Goal: Task Accomplishment & Management: Complete application form

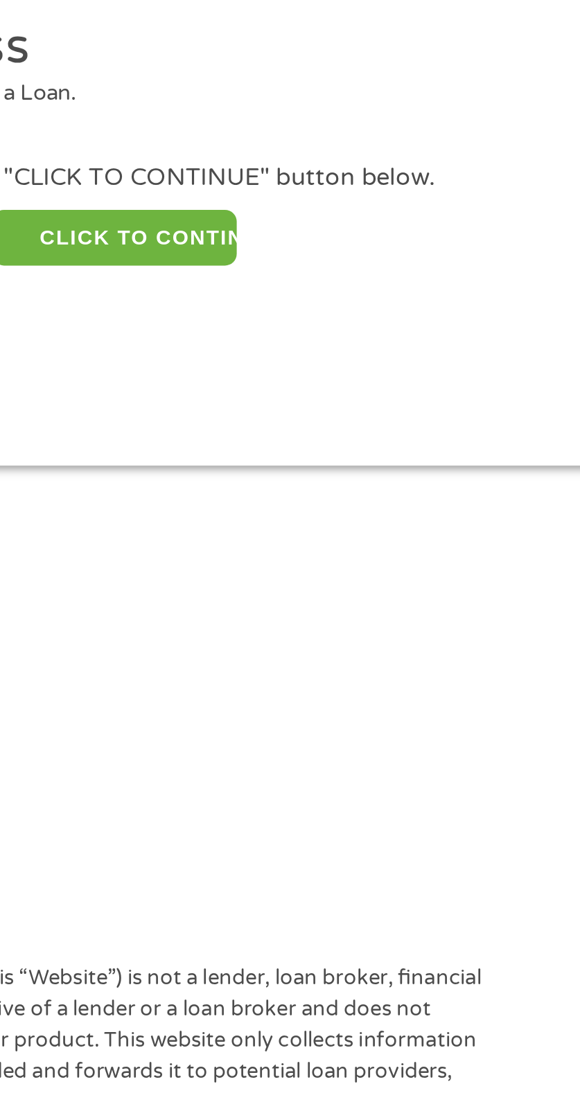
scroll to position [28, 0]
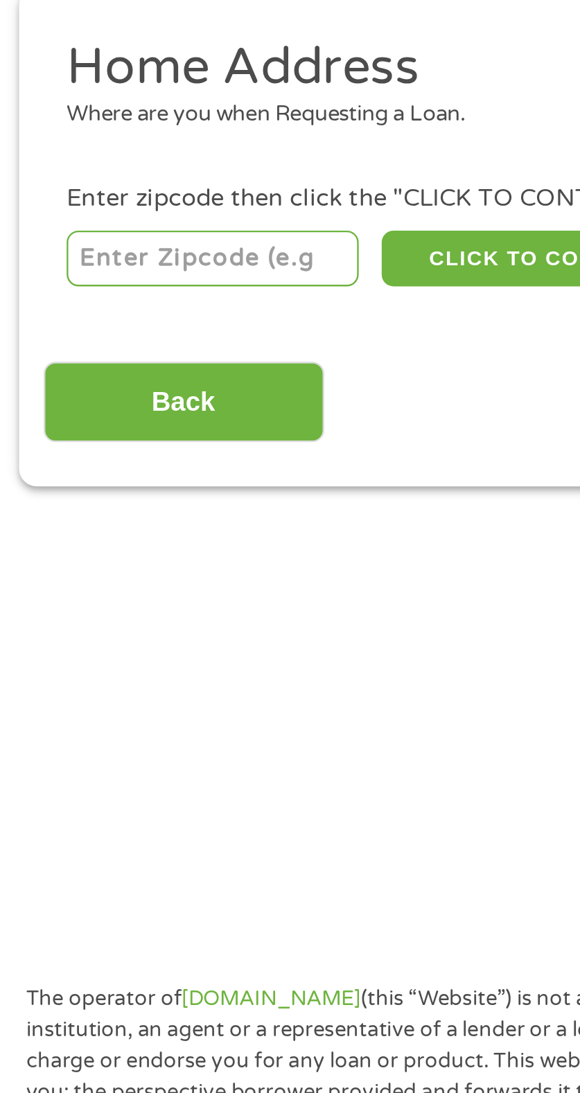
click at [119, 241] on input "number" at bounding box center [105, 236] width 123 height 24
type input "27406"
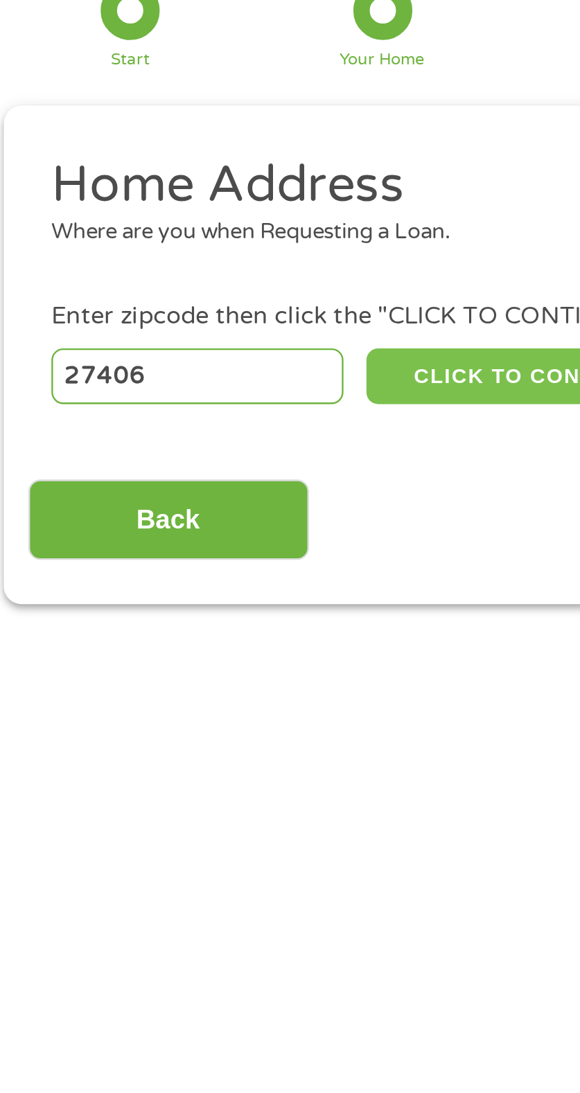
click at [220, 235] on button "CLICK TO CONTINUE" at bounding box center [228, 236] width 103 height 24
type input "27406"
type input "Greensboro"
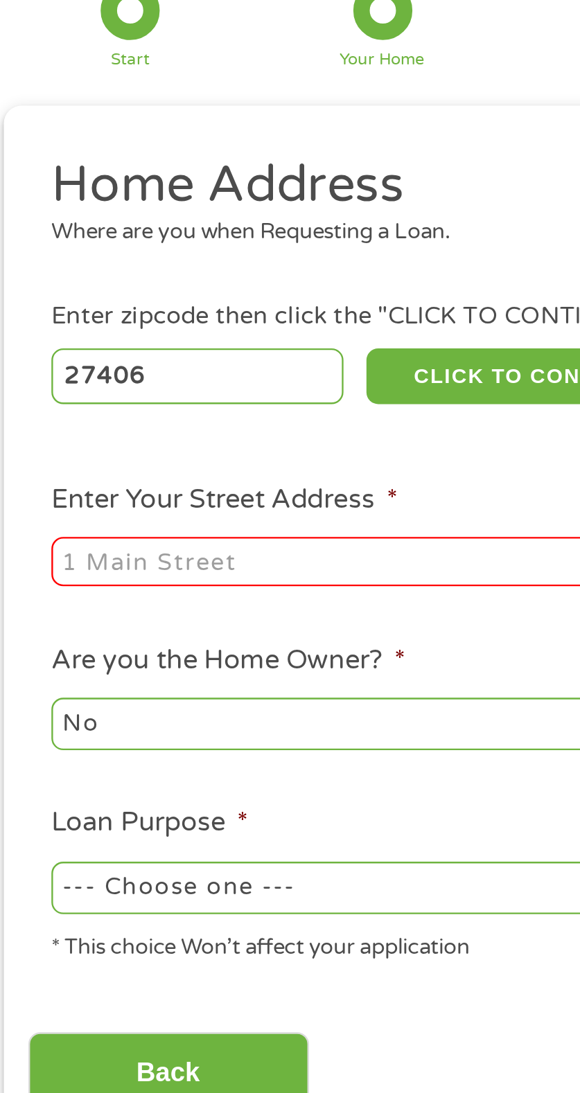
click at [145, 311] on input "Enter Your Street Address *" at bounding box center [162, 314] width 236 height 21
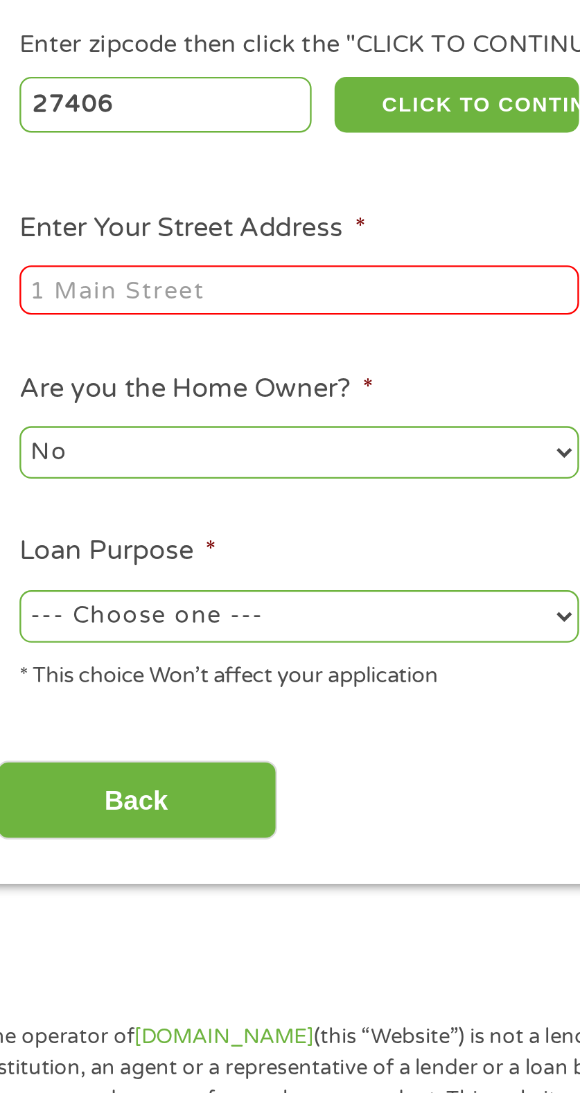
type input "1215 Arlington St"
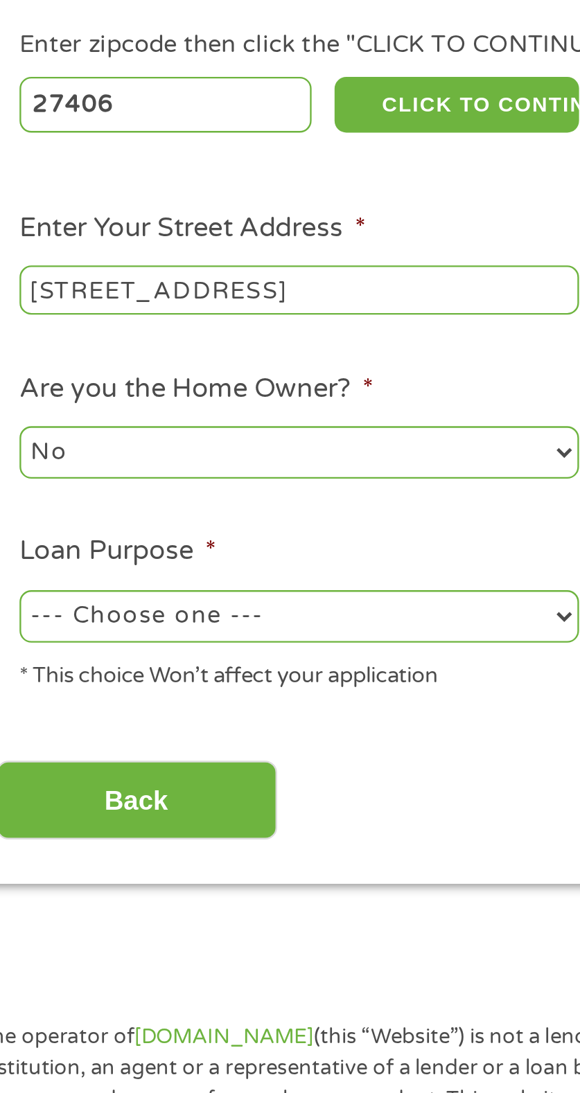
click at [186, 381] on select "No Yes" at bounding box center [162, 383] width 236 height 22
click at [44, 373] on select "No Yes" at bounding box center [162, 383] width 236 height 22
click at [155, 453] on select "--- Choose one --- Pay Bills Debt Consolidation Home Improvement Major Purchase…" at bounding box center [162, 452] width 236 height 22
select select "shorttermcash"
click at [44, 443] on select "--- Choose one --- Pay Bills Debt Consolidation Home Improvement Major Purchase…" at bounding box center [162, 452] width 236 height 22
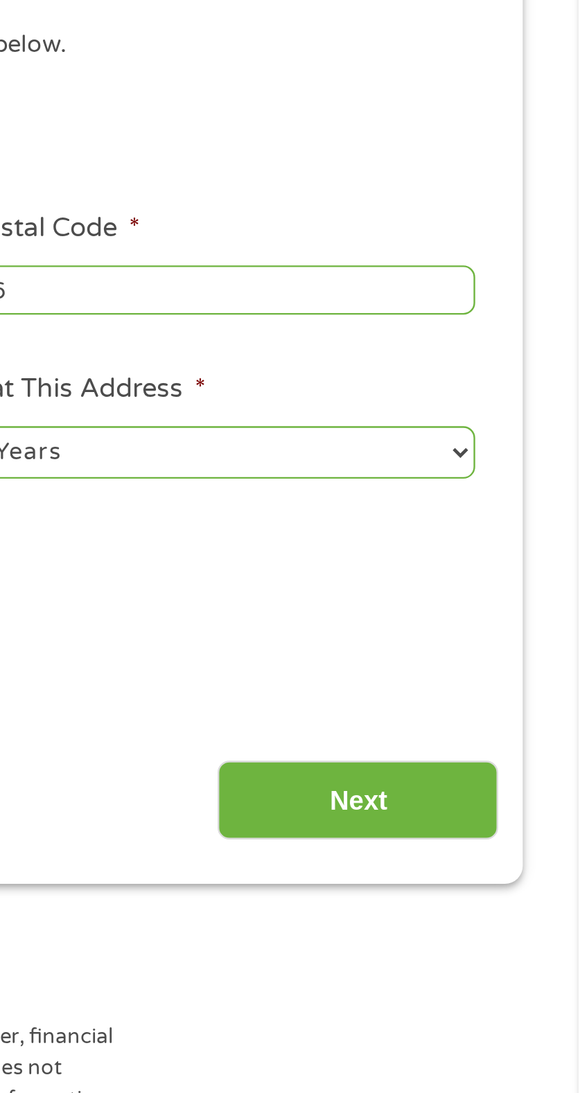
click at [492, 531] on input "Next" at bounding box center [486, 530] width 118 height 34
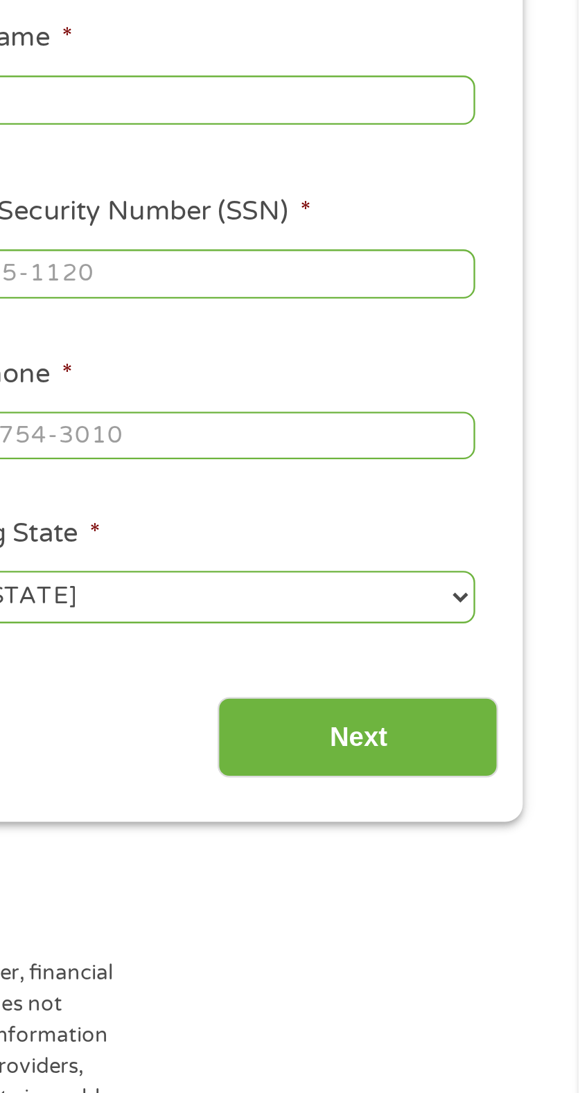
scroll to position [17, 0]
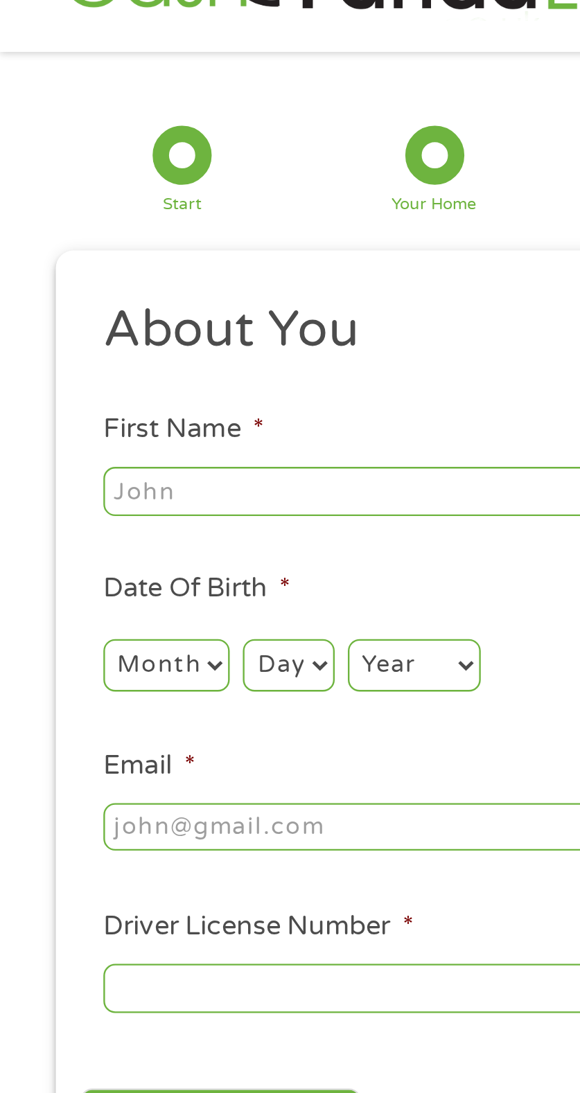
click at [123, 238] on input "First Name *" at bounding box center [162, 234] width 236 height 21
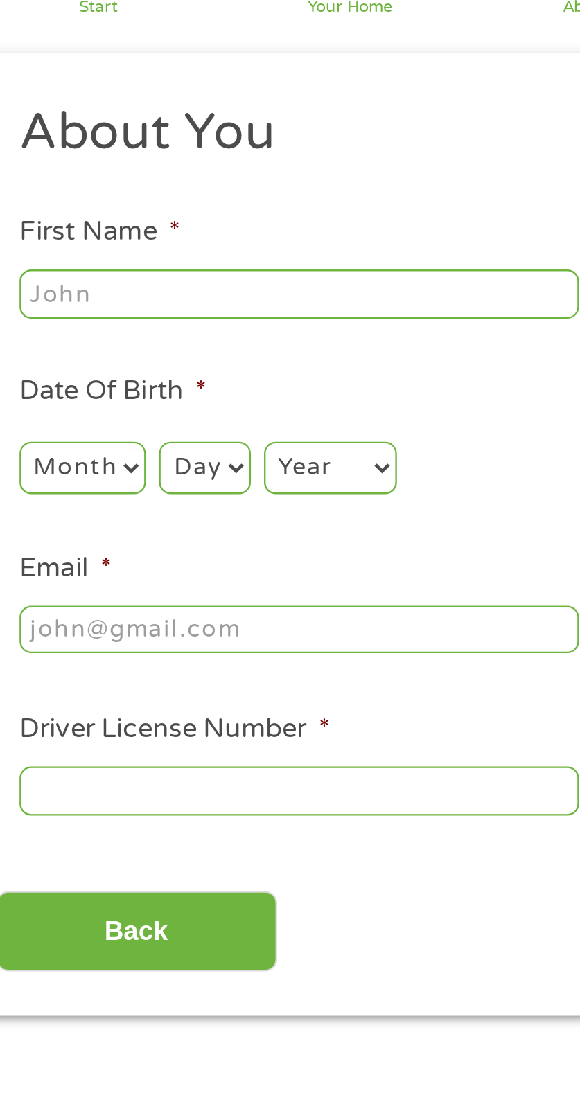
type input "Samantha"
type input "Byrd"
type input "purplebutterflyqueen73@yahoo.com"
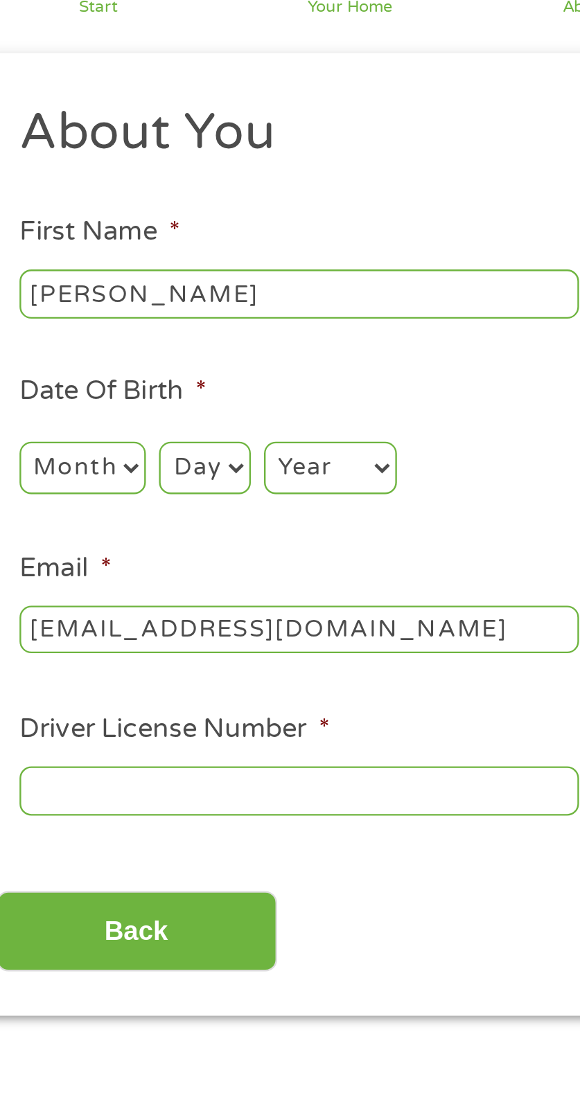
type input "(336) 457-1994"
click at [82, 314] on select "Month 1 2 3 4 5 6 7 8 9 10 11 12" at bounding box center [70, 307] width 53 height 22
select select "3"
click at [44, 296] on select "Month 1 2 3 4 5 6 7 8 9 10 11 12" at bounding box center [70, 307] width 53 height 22
click at [133, 311] on select "Day 1 2 3 4 5 6 7 8 9 10 11 12 13 14 15 16 17 18 19 20 21 22 23 24 25 26 27 28 …" at bounding box center [122, 307] width 38 height 22
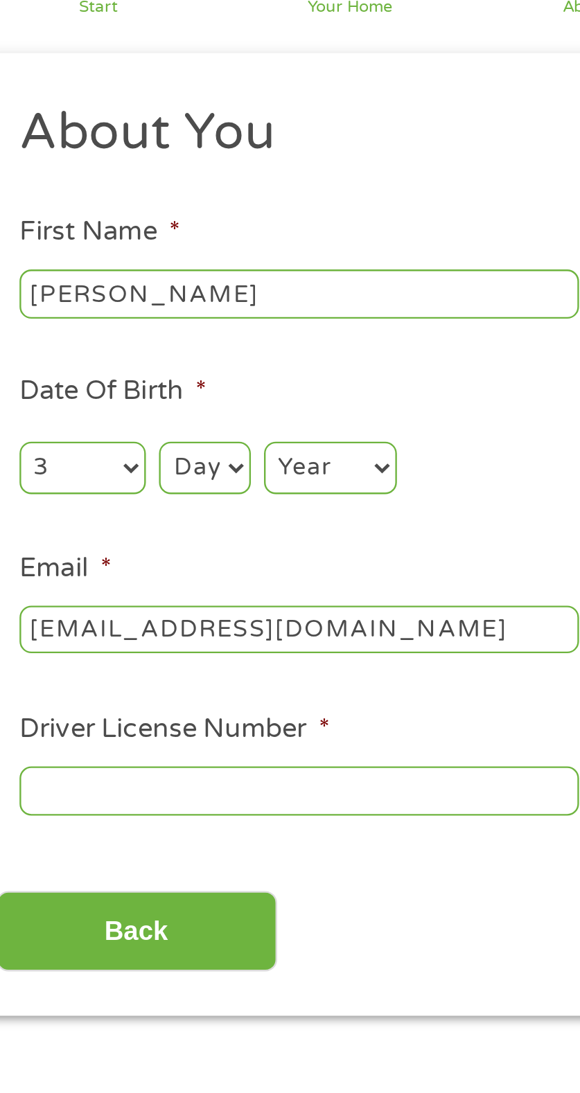
select select "2"
click at [103, 296] on select "Day 1 2 3 4 5 6 7 8 9 10 11 12 13 14 15 16 17 18 19 20 21 22 23 24 25 26 27 28 …" at bounding box center [122, 307] width 38 height 22
click at [175, 317] on select "Year 2007 2006 2005 2004 2003 2002 2001 2000 1999 1998 1997 1996 1995 1994 1993…" at bounding box center [175, 307] width 56 height 22
select select "1973"
click at [147, 296] on select "Year 2007 2006 2005 2004 2003 2002 2001 2000 1999 1998 1997 1996 1995 1994 1993…" at bounding box center [175, 307] width 56 height 22
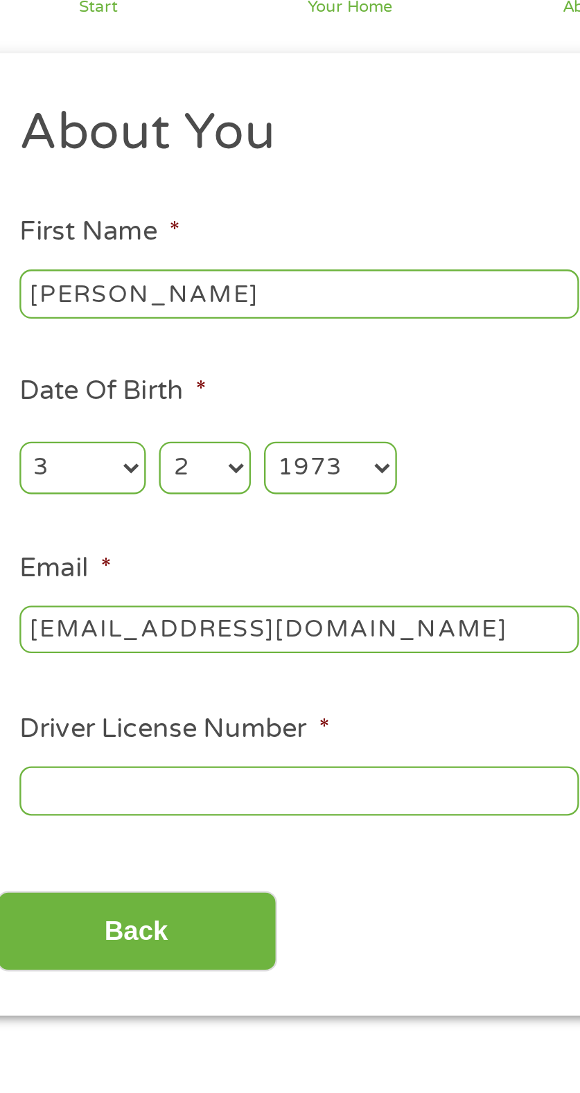
click at [241, 380] on input "purplebutterflyqueen73@yahoo.com" at bounding box center [162, 376] width 236 height 21
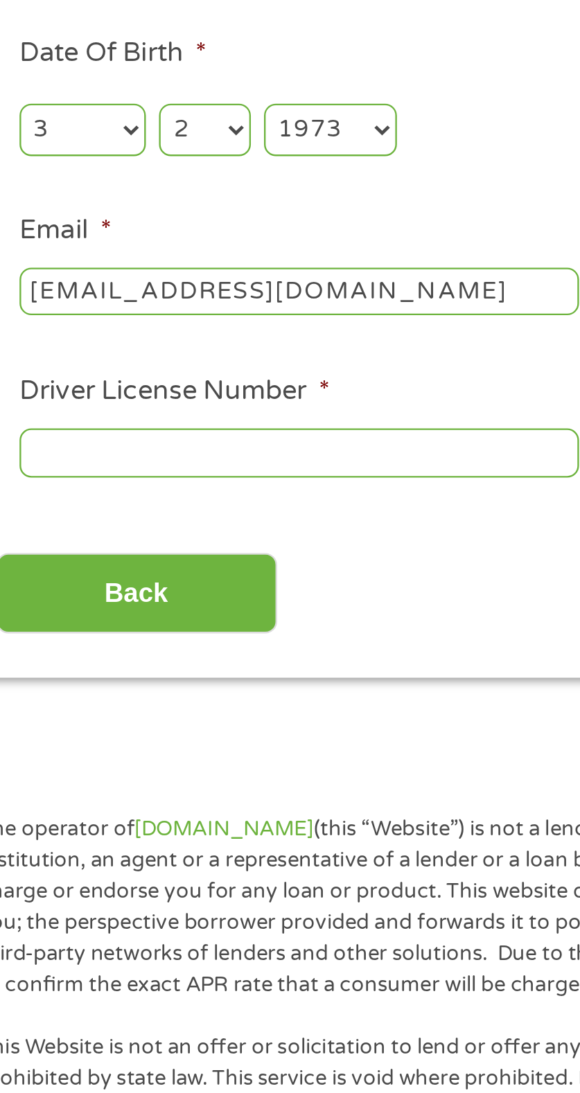
type input "purplebutterflyqueen73@outlook.com"
click at [208, 440] on input "Driver License Number *" at bounding box center [162, 444] width 236 height 21
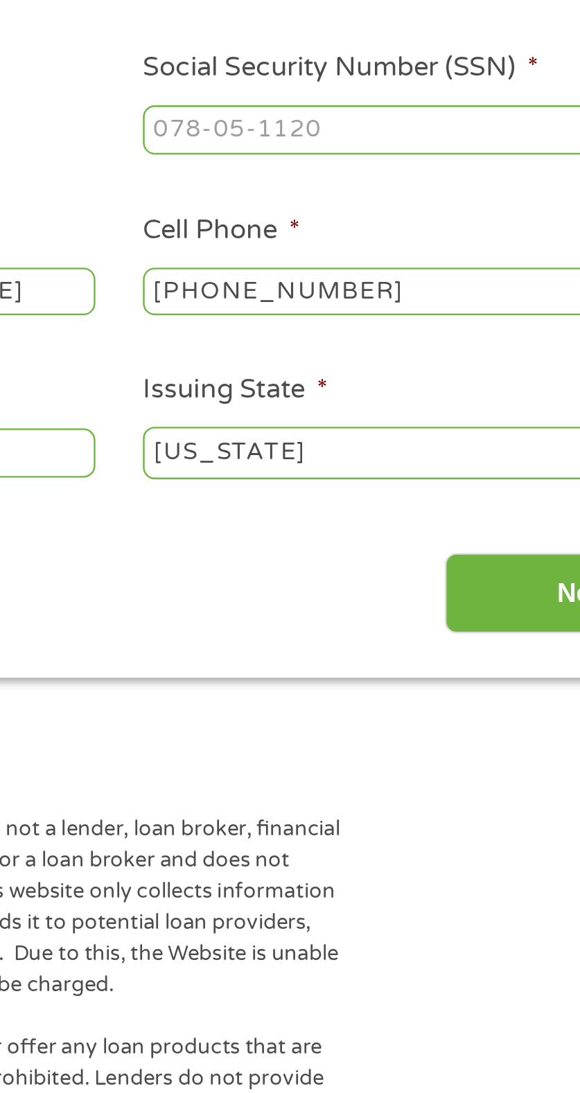
type input "7255247"
click at [386, 314] on input "Social Security Number (SSN) *" at bounding box center [418, 307] width 236 height 21
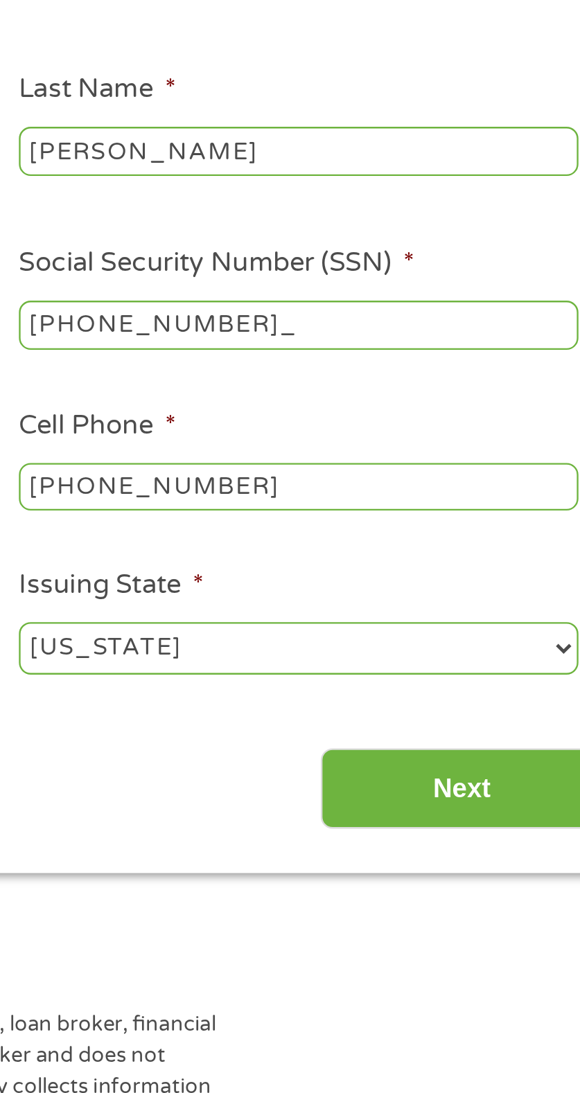
type input "244-55-5177"
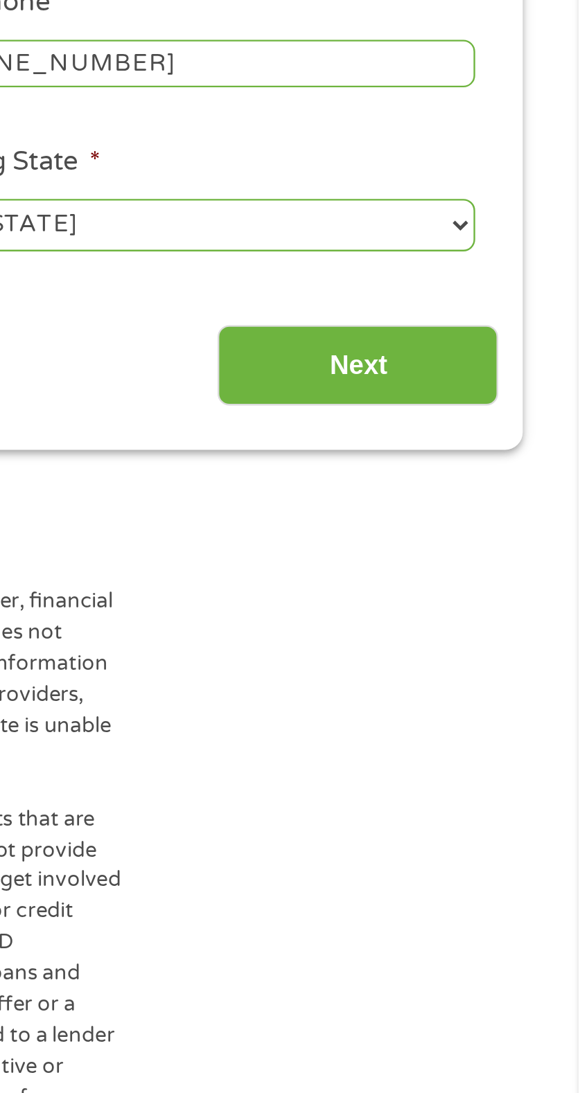
click at [495, 506] on input "Next" at bounding box center [486, 503] width 118 height 34
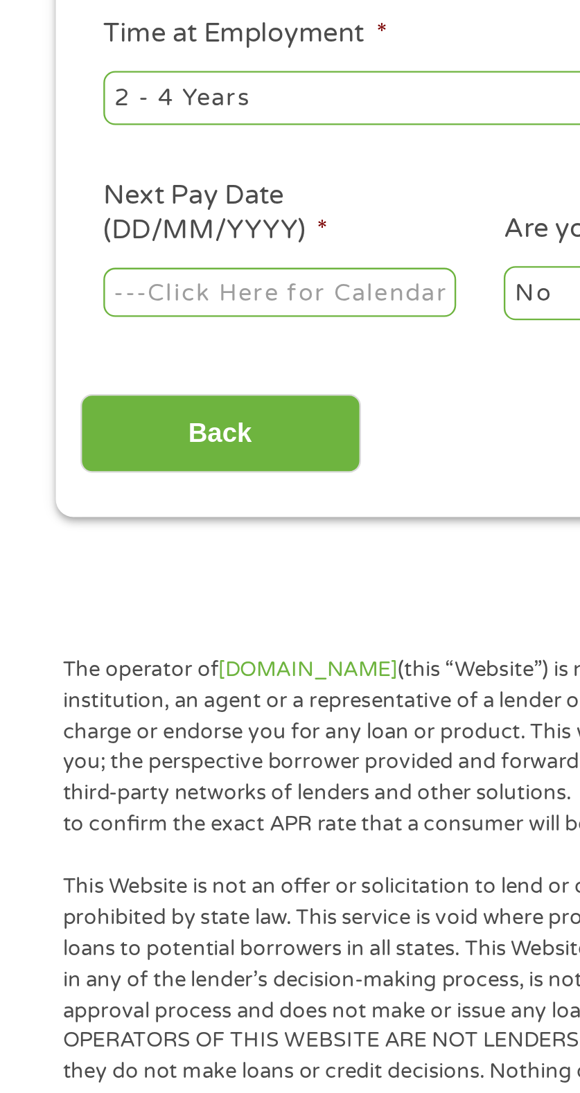
click at [151, 392] on select "--- Choose one --- 1 Year or less 1 - 2 Years 2 - 4 Years Over 4 Years" at bounding box center [162, 390] width 236 height 22
select select "60months"
click at [44, 380] on select "--- Choose one --- 1 Year or less 1 - 2 Years 2 - 4 Years Over 4 Years" at bounding box center [162, 390] width 236 height 22
click at [139, 473] on body "Home Get Loan Offer How it works FAQs Blog Cash Loans Quick Loans Online Loans …" at bounding box center [290, 1016] width 580 height 2066
click at [114, 479] on input "Next Pay Date (DD/MM/YYYY) *" at bounding box center [118, 472] width 149 height 21
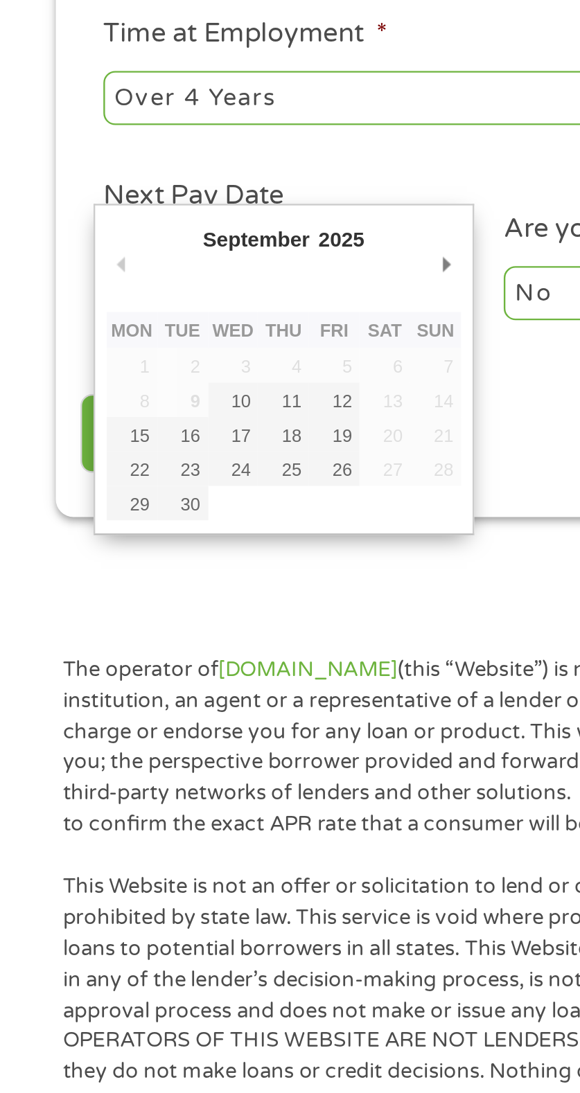
type input "30/09/2025"
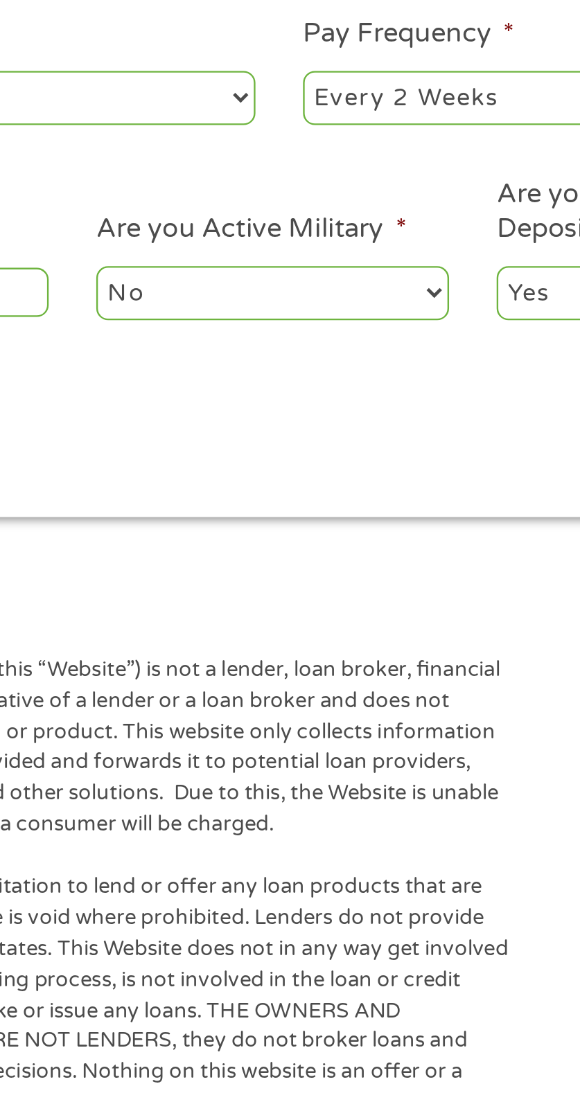
click at [325, 476] on select "No Yes" at bounding box center [287, 472] width 149 height 22
click at [213, 462] on select "No Yes" at bounding box center [287, 472] width 149 height 22
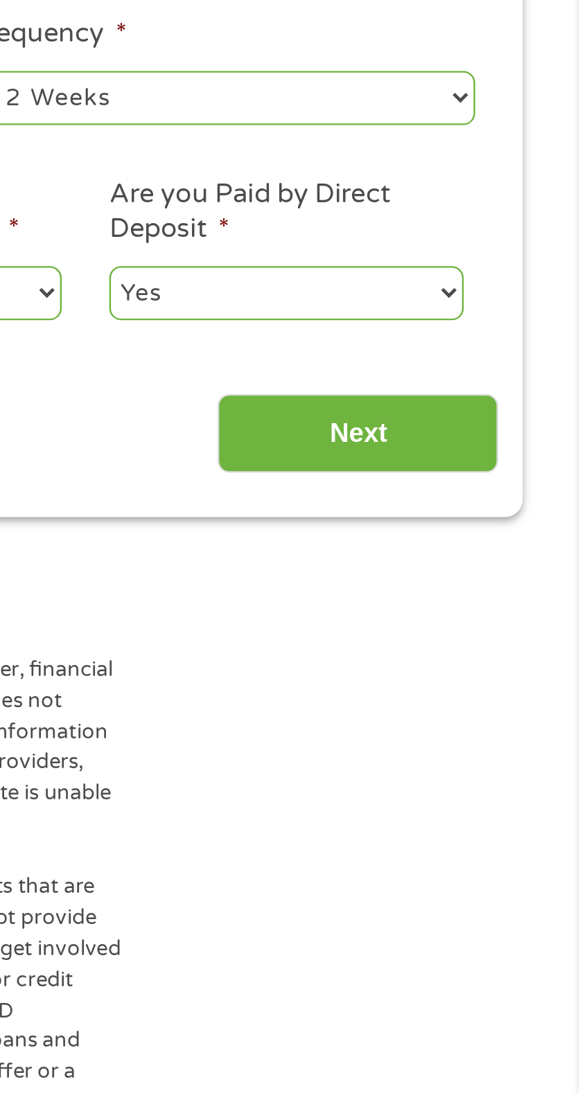
click at [456, 482] on select "Yes No" at bounding box center [456, 472] width 149 height 22
click at [382, 462] on select "Yes No" at bounding box center [456, 472] width 149 height 22
click at [460, 393] on select "--- Choose one --- Every 2 Weeks Every Week Monthly Semi-Monthly" at bounding box center [418, 390] width 236 height 22
select select "monthly"
click at [300, 380] on select "--- Choose one --- Every 2 Weeks Every Week Monthly Semi-Monthly" at bounding box center [418, 390] width 236 height 22
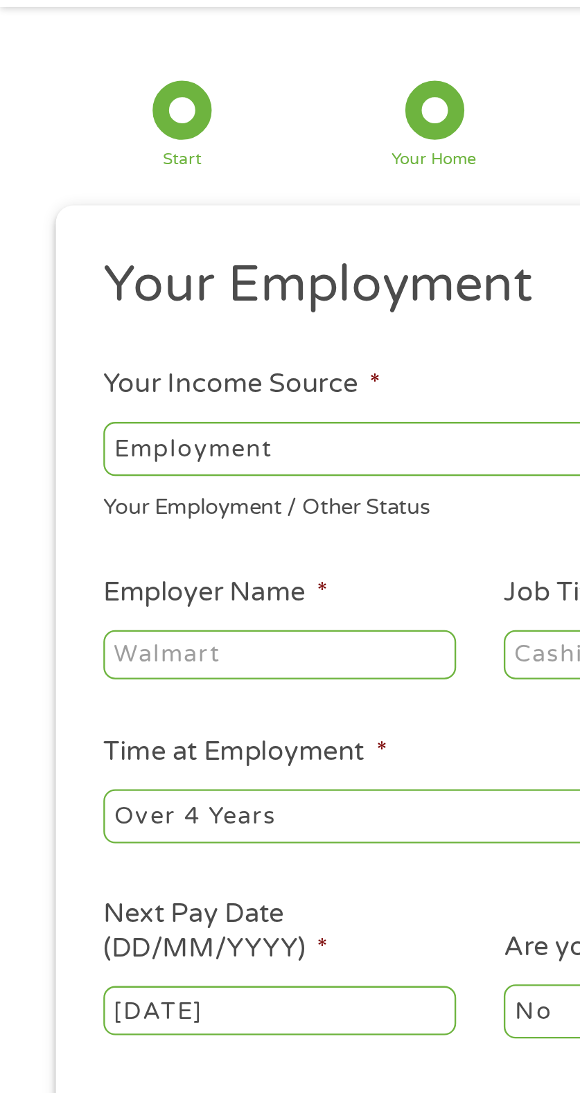
click at [162, 233] on select "--- Choose one --- Employment Self Employed Benefits" at bounding box center [162, 235] width 236 height 22
select select "benefits"
click at [44, 224] on select "--- Choose one --- Employment Self Employed Benefits" at bounding box center [162, 235] width 236 height 22
type input "Other"
type input "(336) 457-1994"
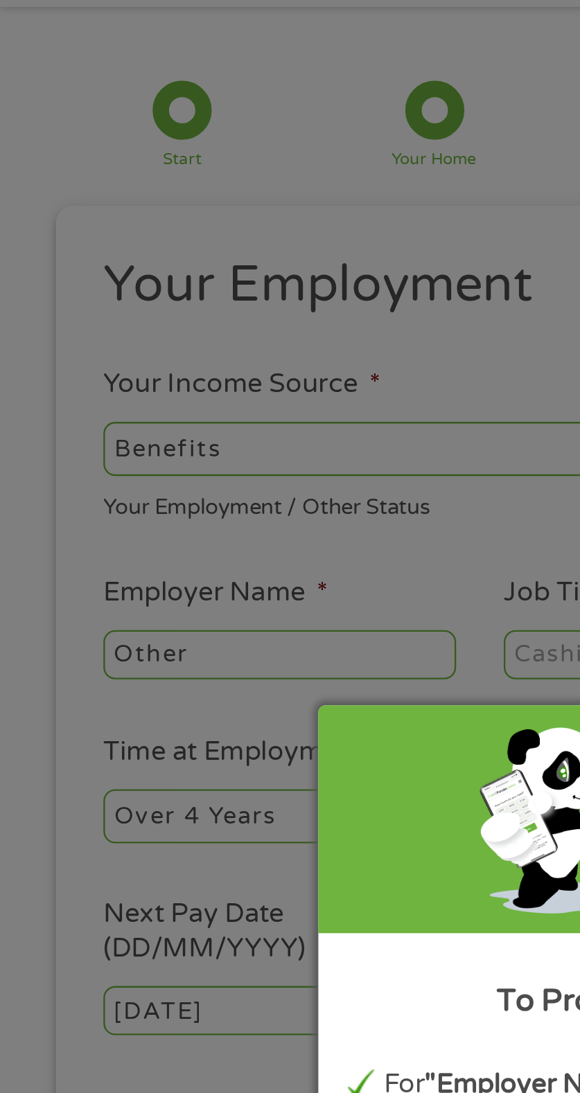
click at [121, 321] on div "Panda Tips To Proceed, Please Enter: For "Employer Name" , enter your benefit p…" at bounding box center [290, 546] width 580 height 1093
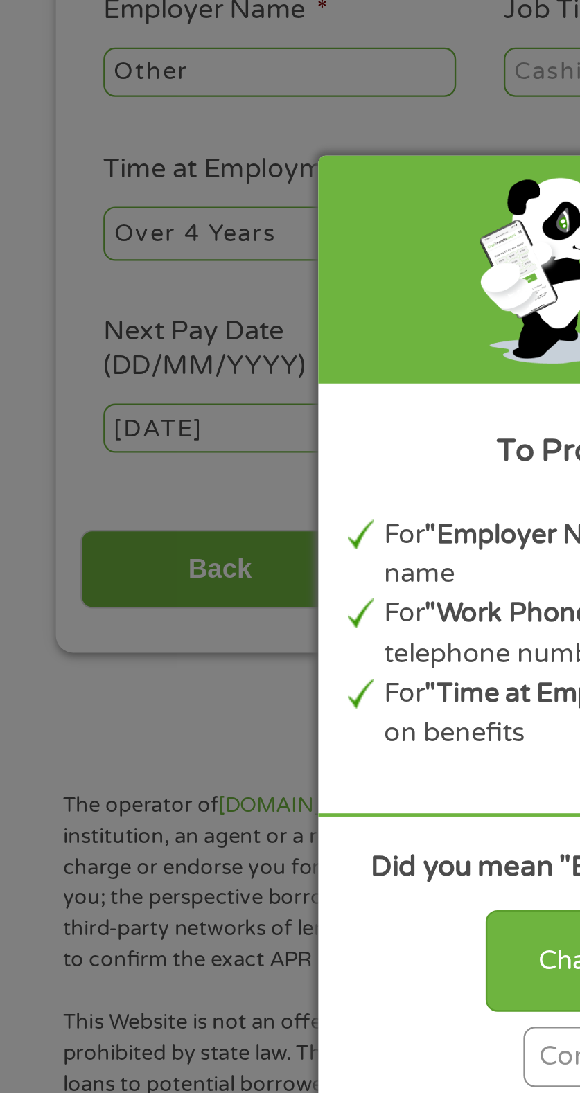
scroll to position [32, 0]
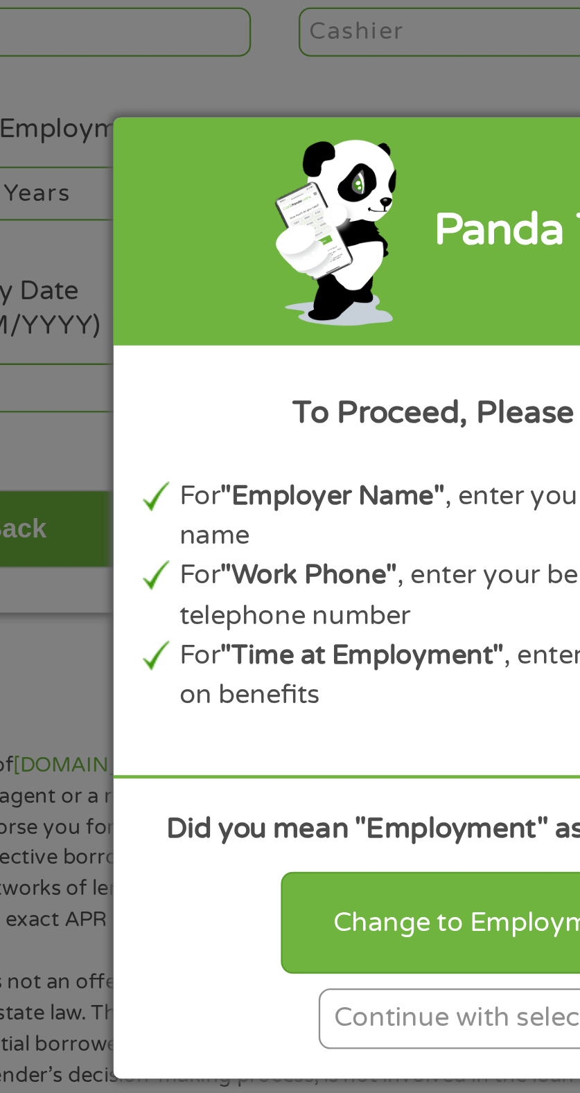
click at [264, 737] on div "Continue with selection" at bounding box center [290, 724] width 139 height 26
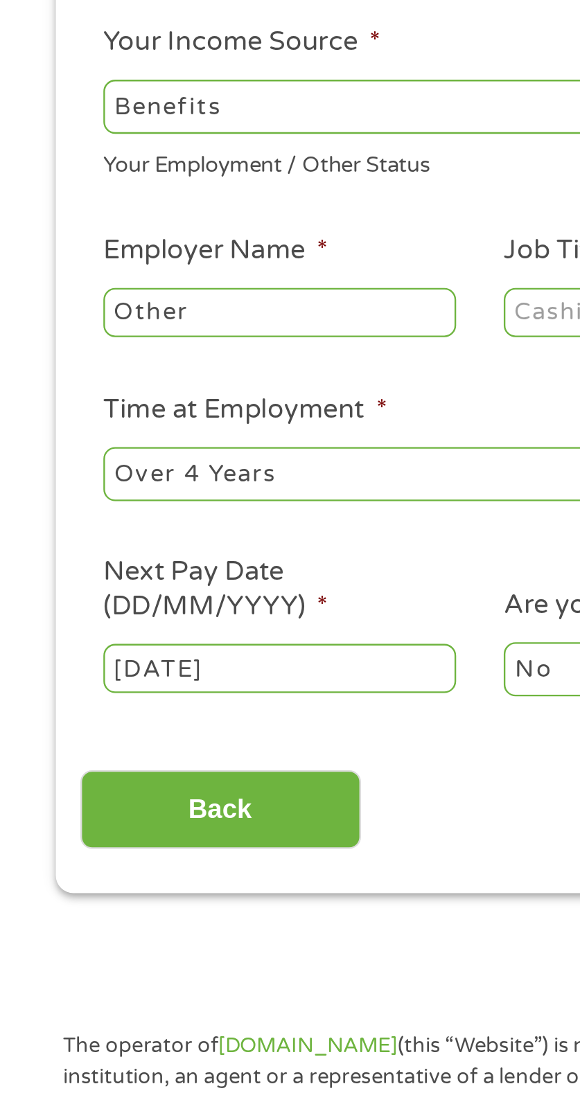
click at [107, 310] on input "Other" at bounding box center [118, 307] width 149 height 21
type input "O"
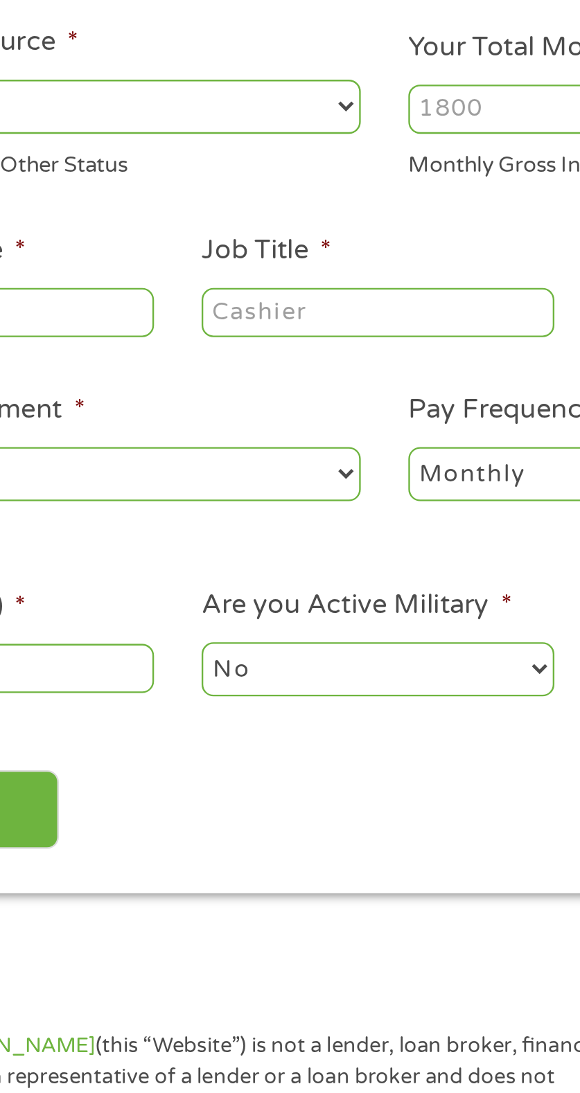
type input "Disabled"
click at [309, 304] on input "Job Title *" at bounding box center [287, 307] width 149 height 21
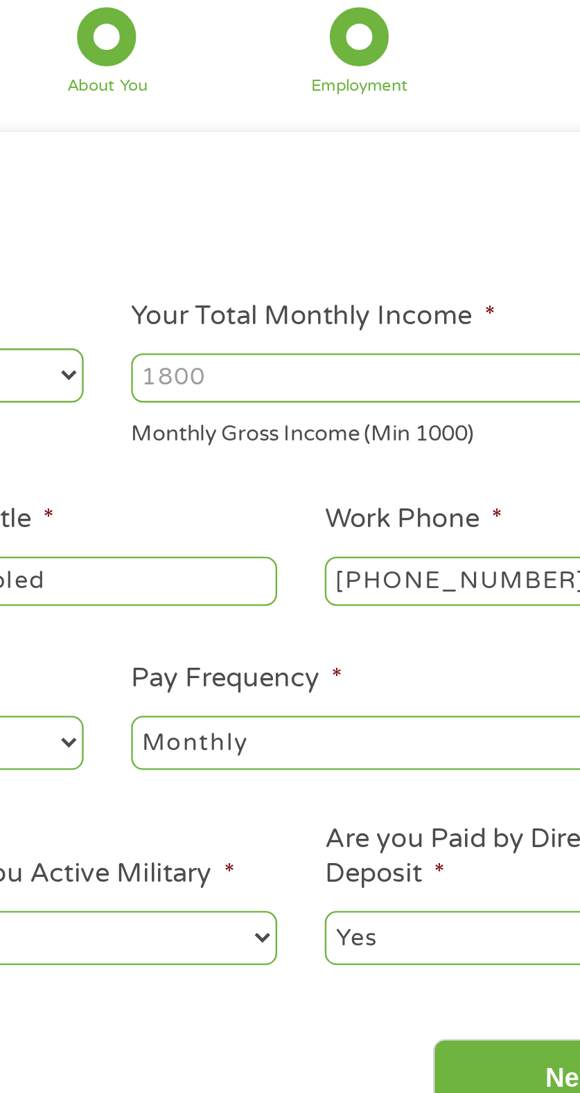
type input "Disabled"
click at [399, 222] on input "Your Total Monthly Income *" at bounding box center [418, 221] width 236 height 21
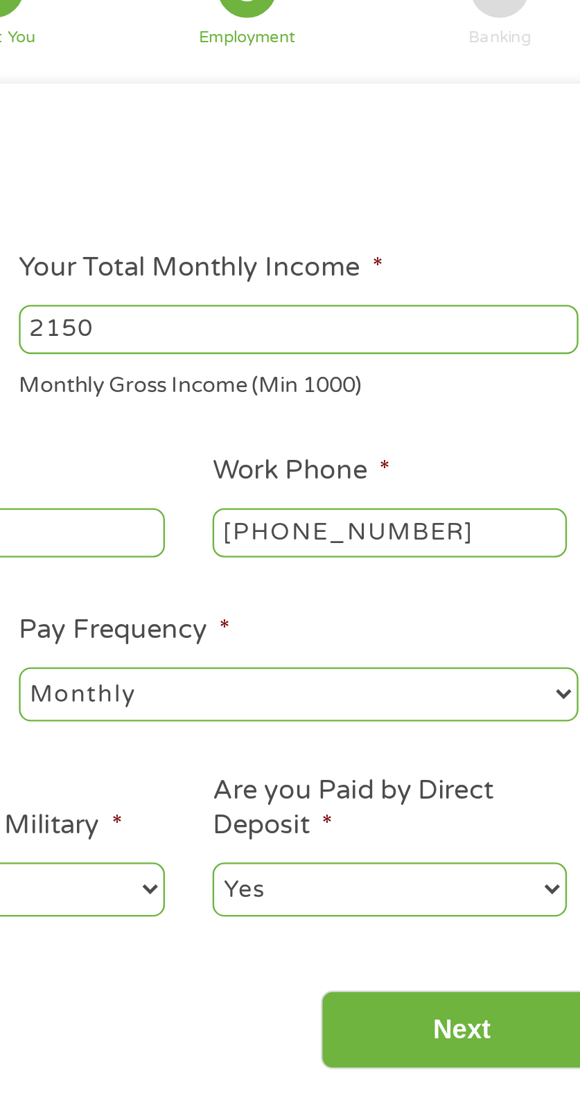
type input "2150"
click at [492, 310] on input "(336) 457-1994" at bounding box center [456, 307] width 149 height 21
click at [429, 303] on input "(800) 742-1213" at bounding box center [456, 307] width 149 height 21
type input "(800) 772-1213"
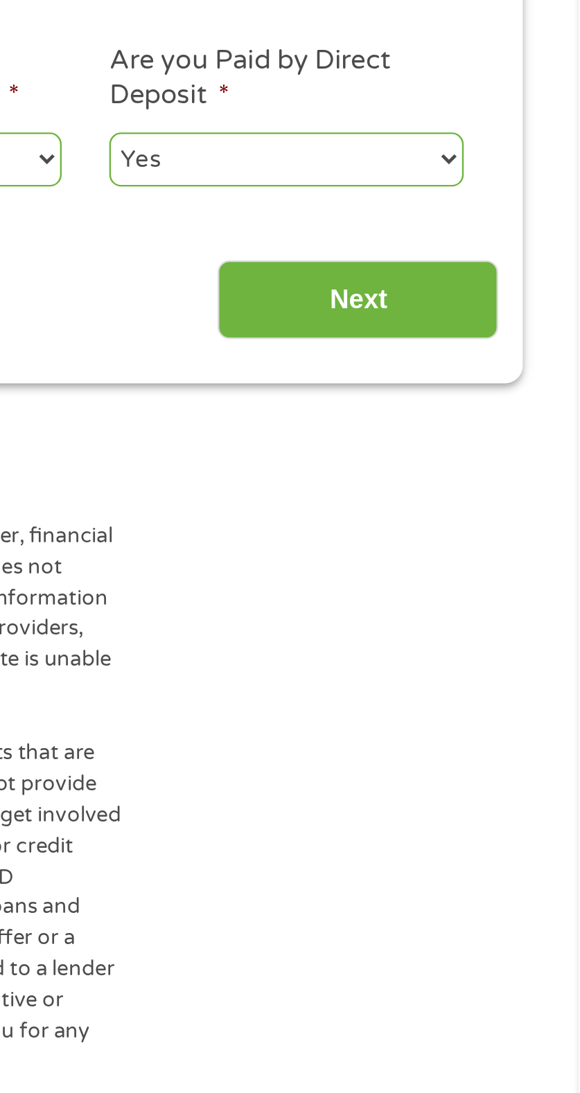
click at [520, 520] on input "Next" at bounding box center [486, 518] width 118 height 34
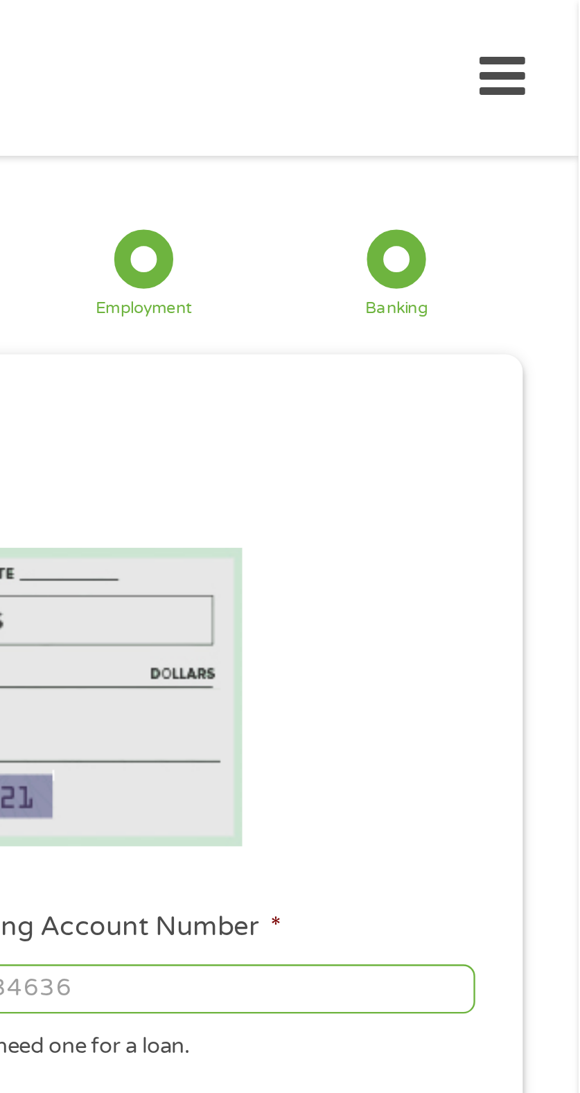
scroll to position [0, 0]
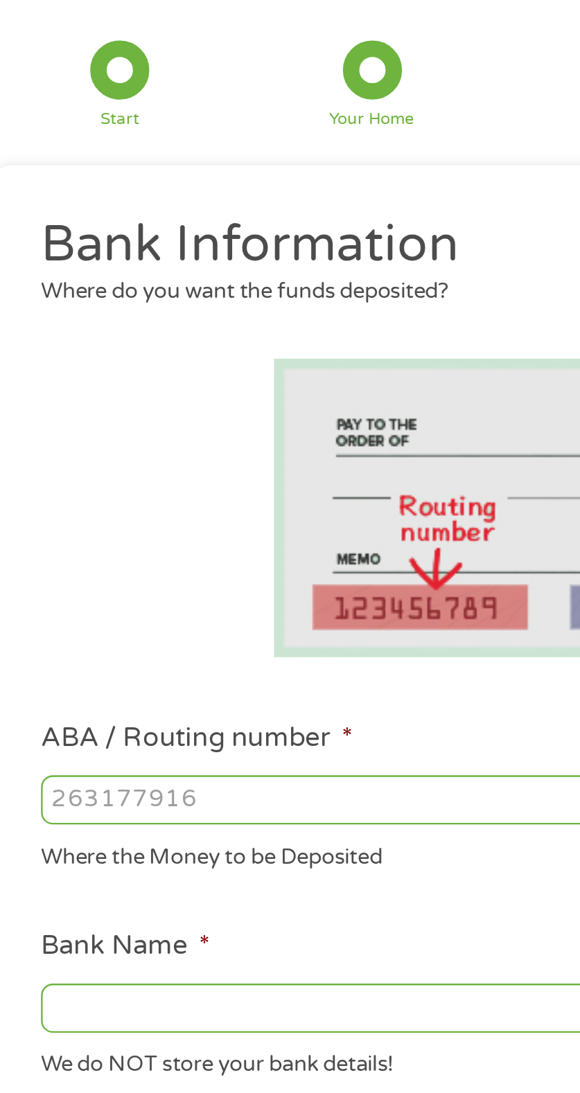
click at [195, 420] on input "ABA / Routing number *" at bounding box center [162, 417] width 236 height 21
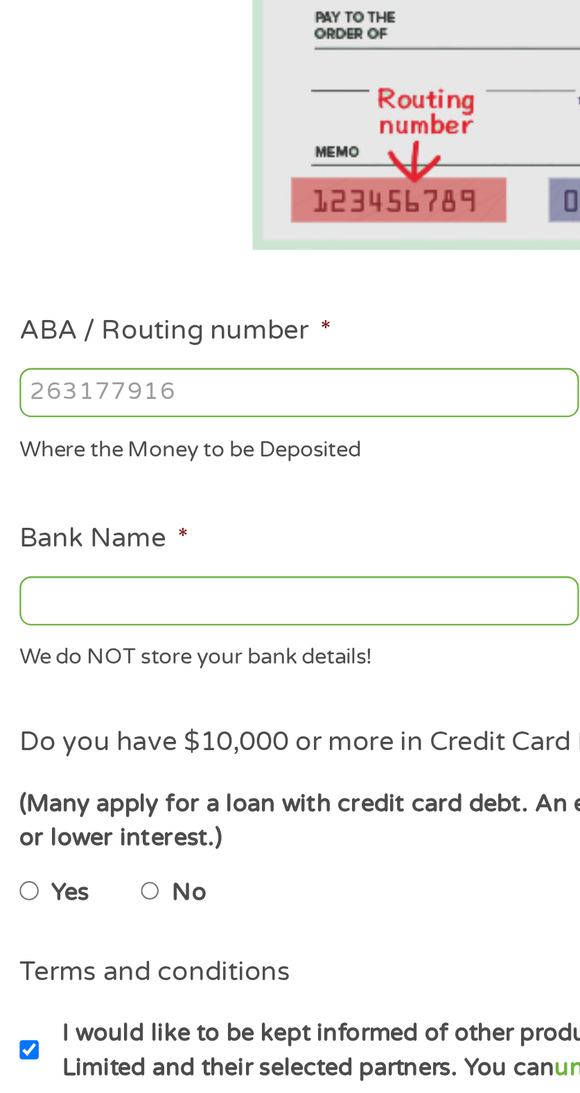
type input "031101279"
type input "THE BANCORP BANK"
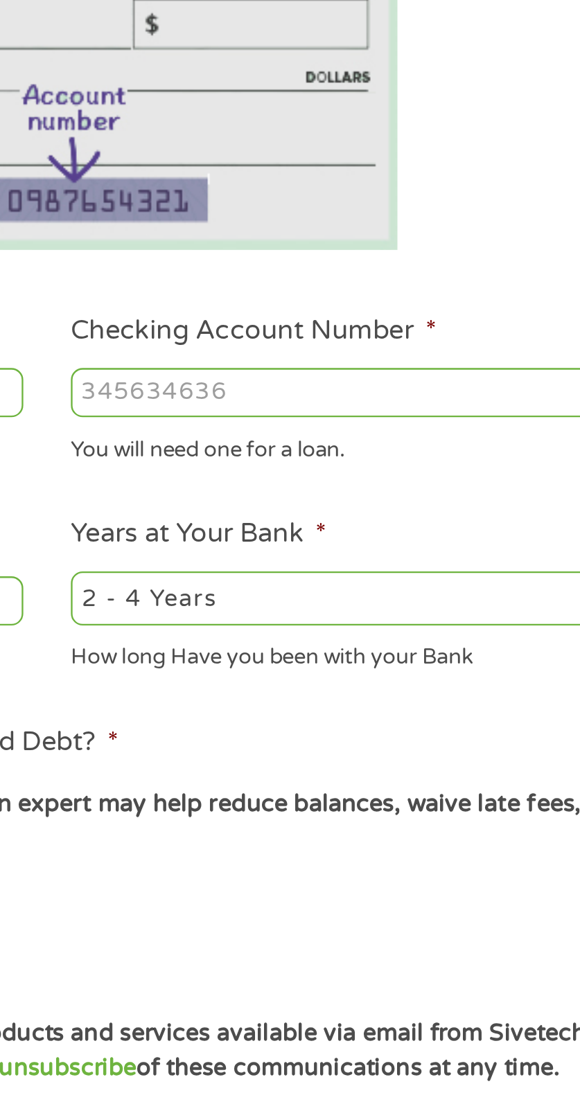
type input "031101279"
click at [436, 421] on input "Checking Account Number *" at bounding box center [418, 417] width 236 height 21
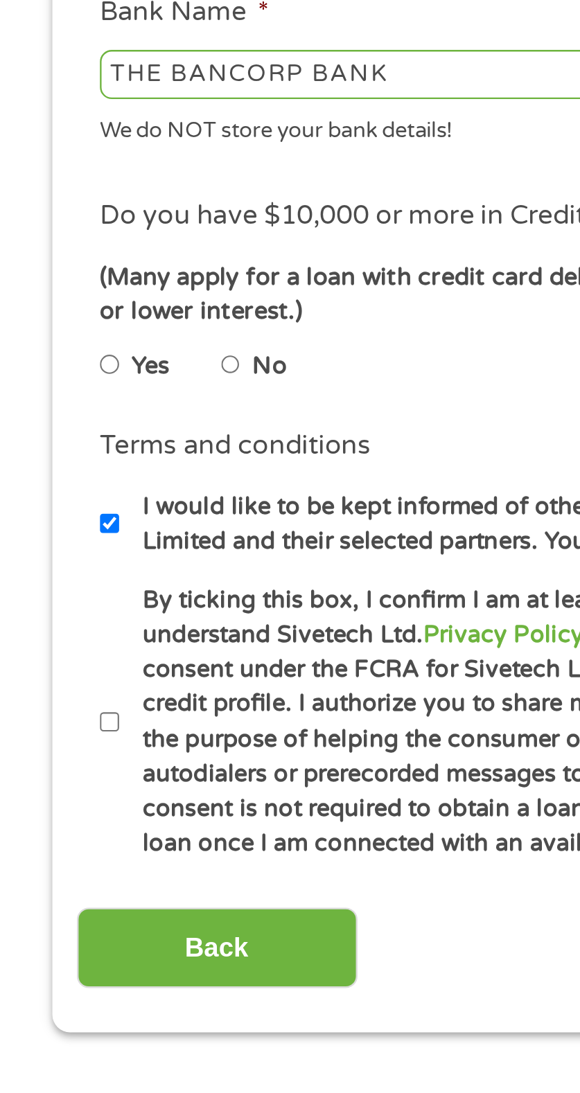
scroll to position [14, 0]
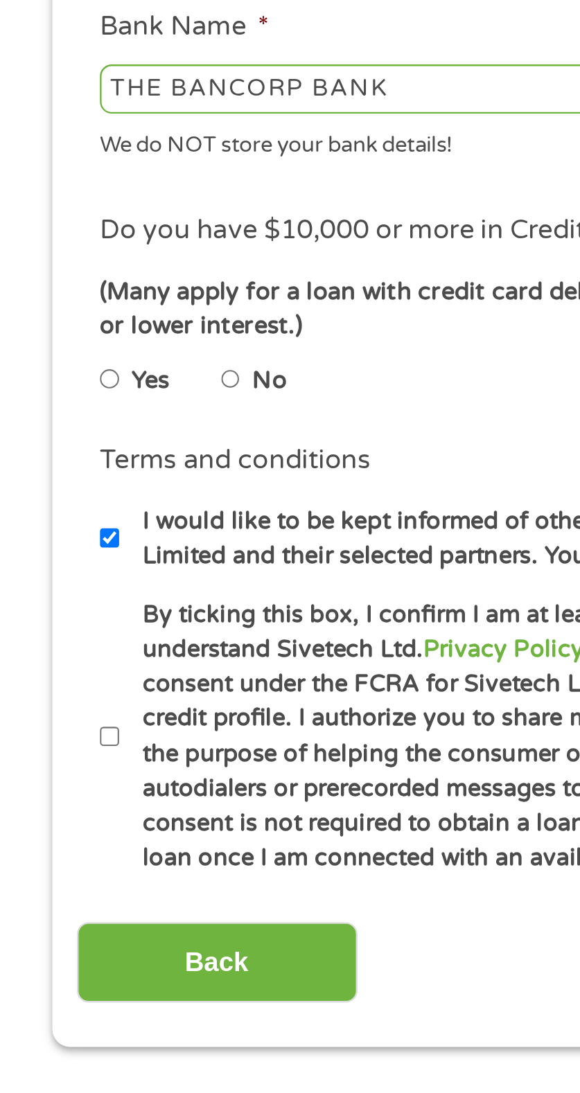
type input "766184106272"
click at [100, 617] on input "No" at bounding box center [99, 614] width 8 height 17
radio input "true"
click at [51, 771] on input "By ticking this box, I confirm I am at least 18 years old. I confirm I have rea…" at bounding box center [48, 765] width 8 height 17
checkbox input "true"
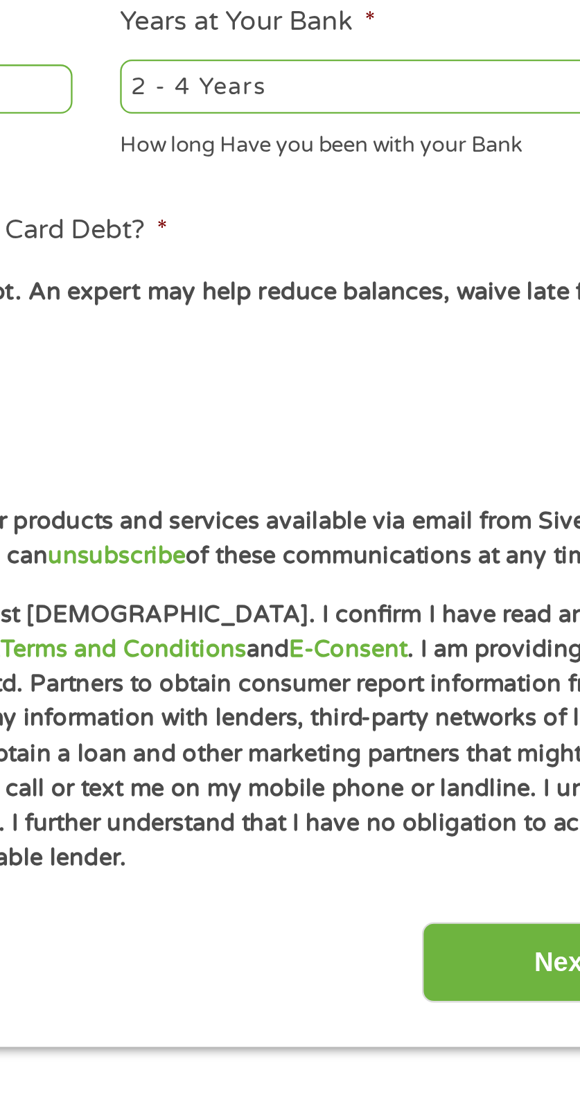
click at [461, 859] on input "Next" at bounding box center [486, 861] width 118 height 34
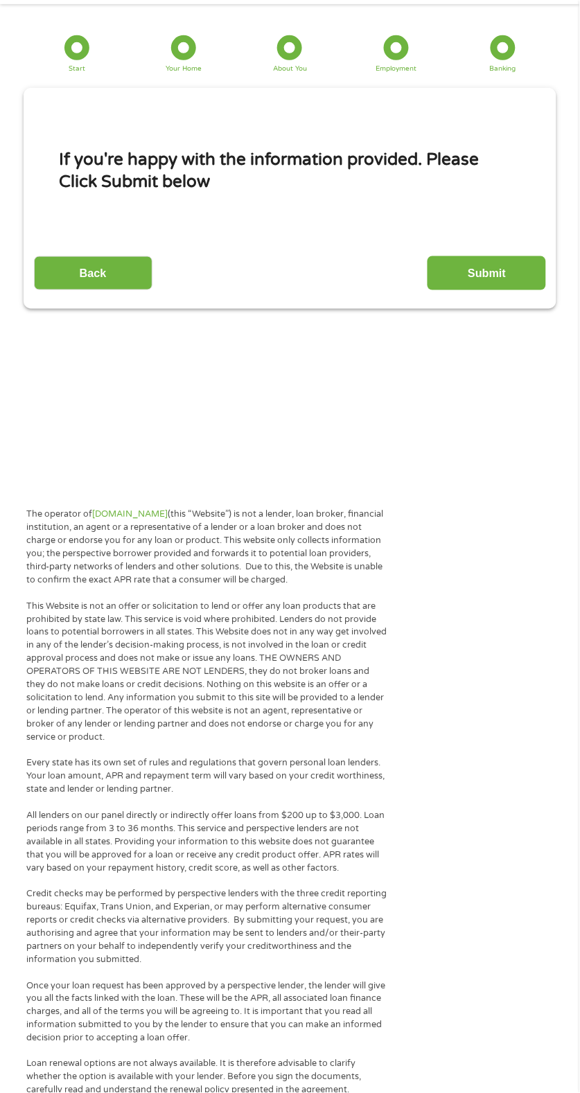
scroll to position [62, 0]
click at [512, 271] on input "Submit" at bounding box center [486, 273] width 118 height 34
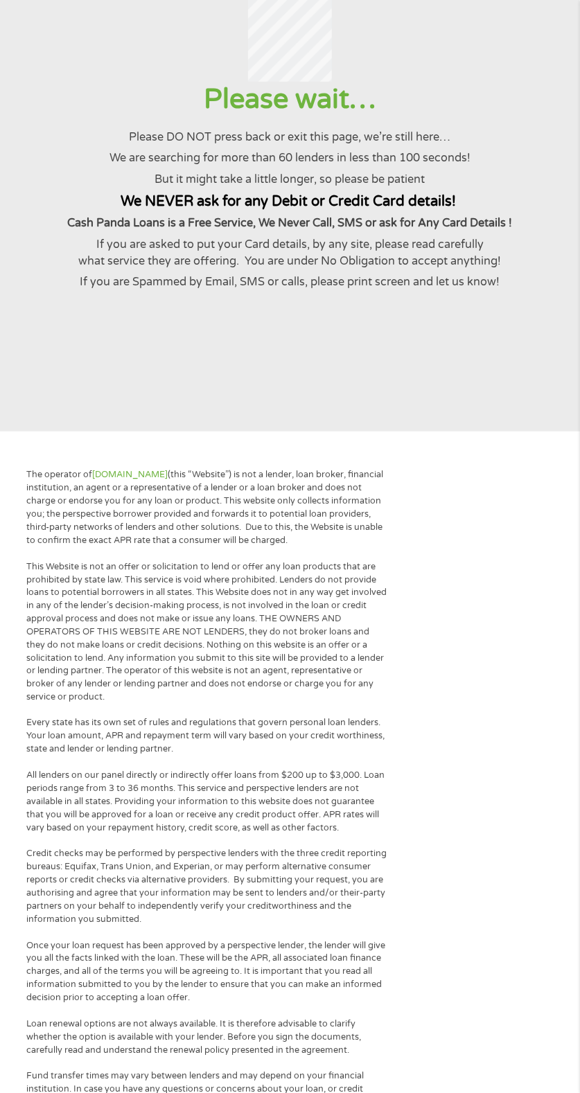
scroll to position [0, 0]
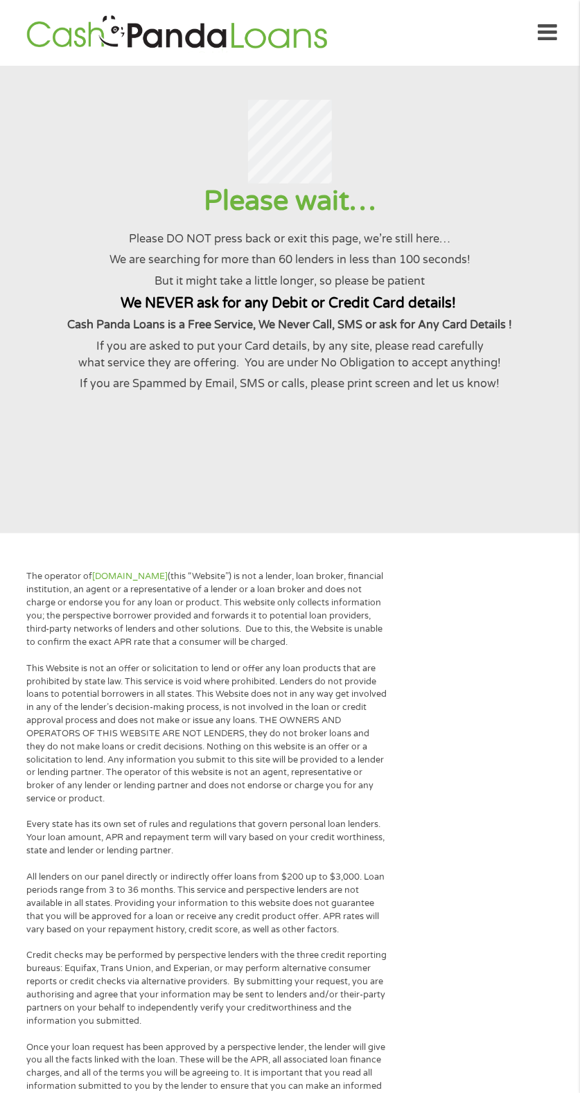
click at [346, 650] on div "The operator of Cashpandaloans.com (this “Website”) is not a lender, loan broke…" at bounding box center [207, 1067] width 374 height 995
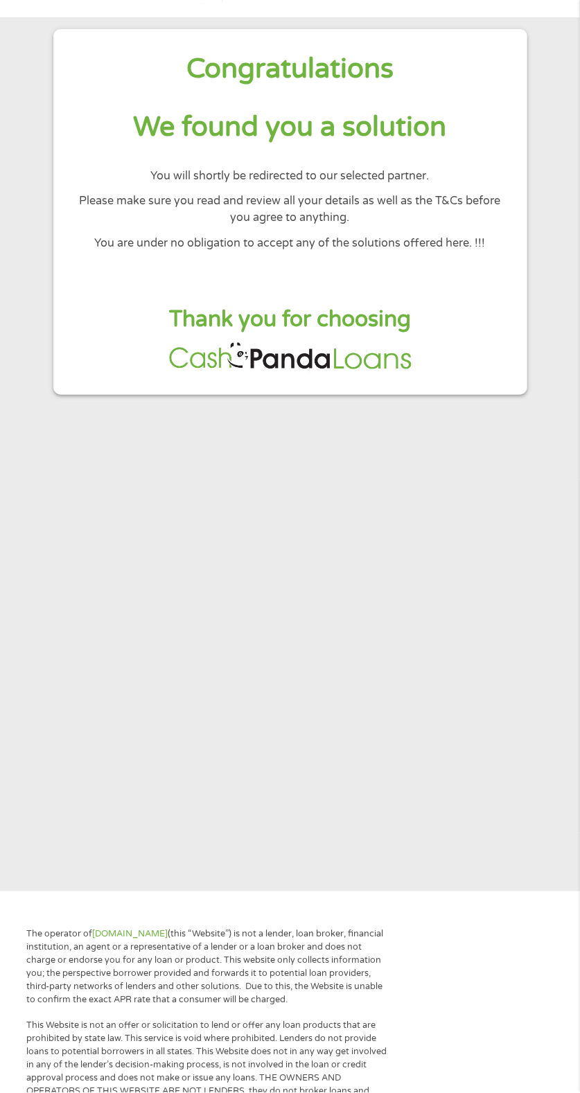
scroll to position [48, 0]
